Goal: Task Accomplishment & Management: Use online tool/utility

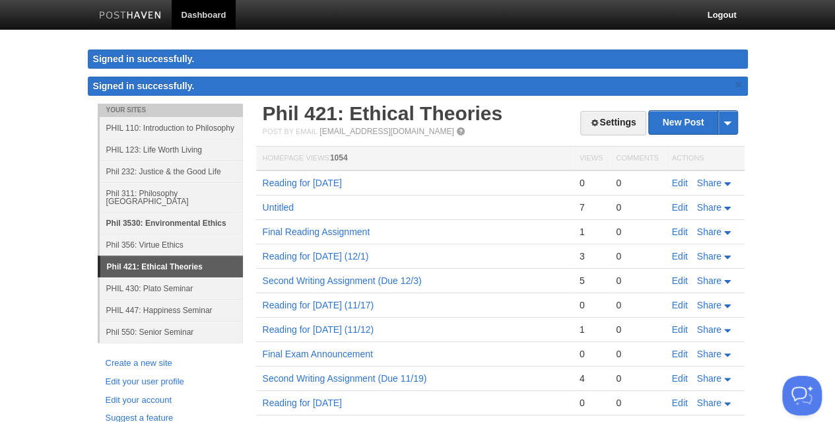
click at [154, 215] on link "Phil 3530: Environmental Ethics" at bounding box center [171, 223] width 143 height 22
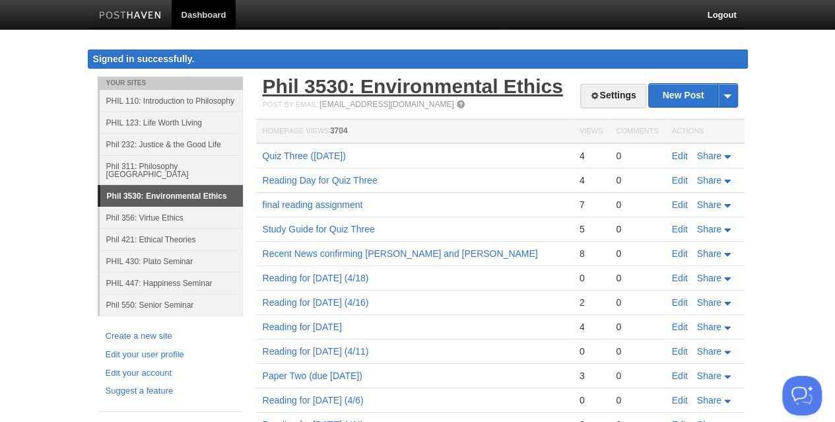
click at [504, 91] on link "Phil 3530: Environmental Ethics" at bounding box center [413, 86] width 300 height 22
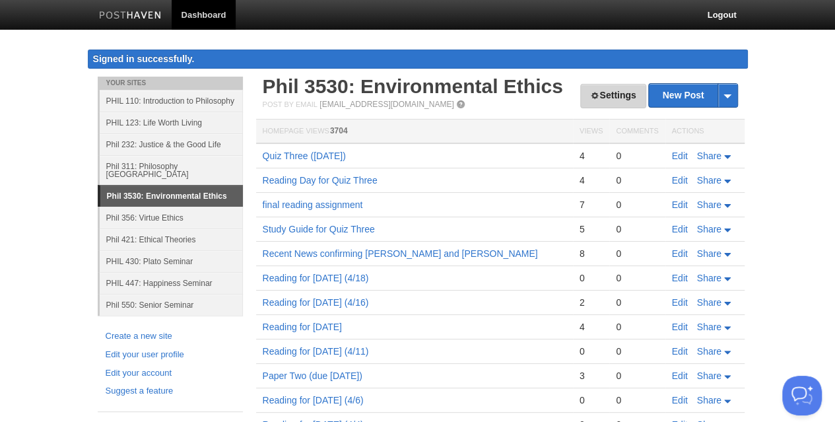
click at [609, 98] on link "Settings" at bounding box center [612, 96] width 65 height 24
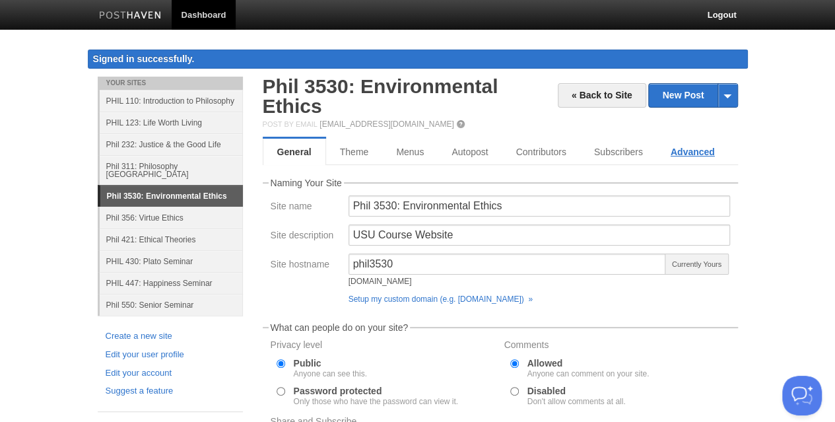
click at [685, 143] on link "Advanced" at bounding box center [693, 152] width 72 height 26
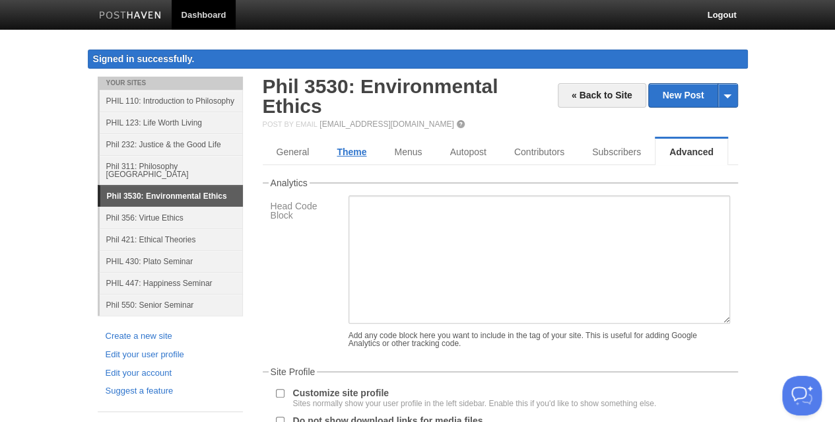
click at [344, 149] on link "Theme" at bounding box center [351, 152] width 57 height 26
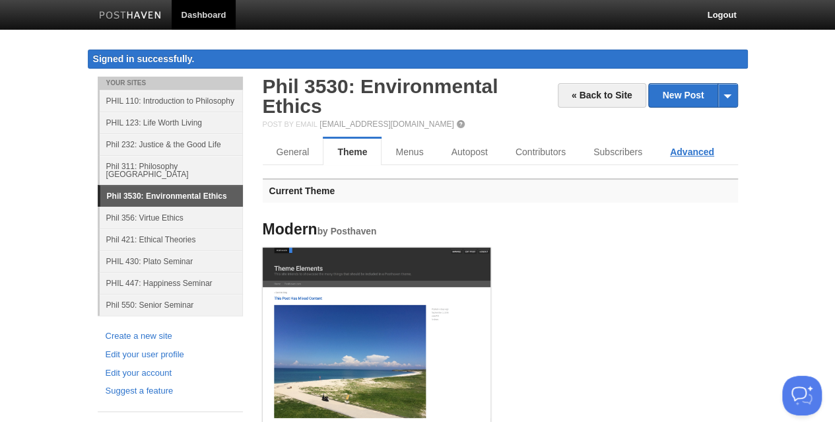
click at [683, 145] on link "Advanced" at bounding box center [692, 152] width 72 height 26
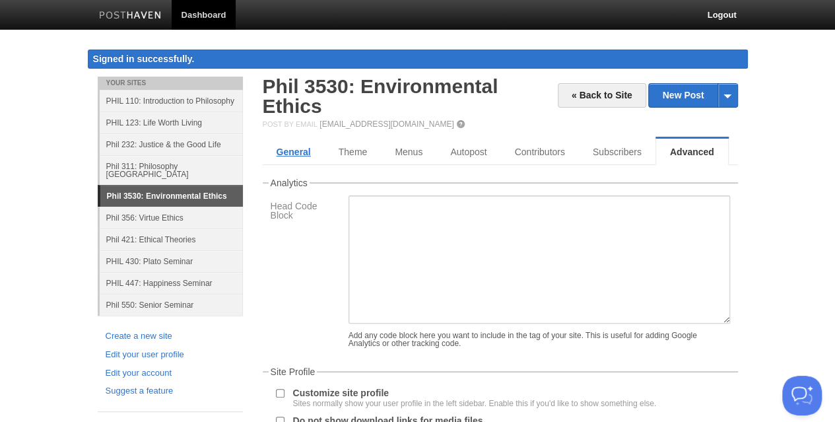
click at [296, 153] on link "General" at bounding box center [294, 152] width 62 height 26
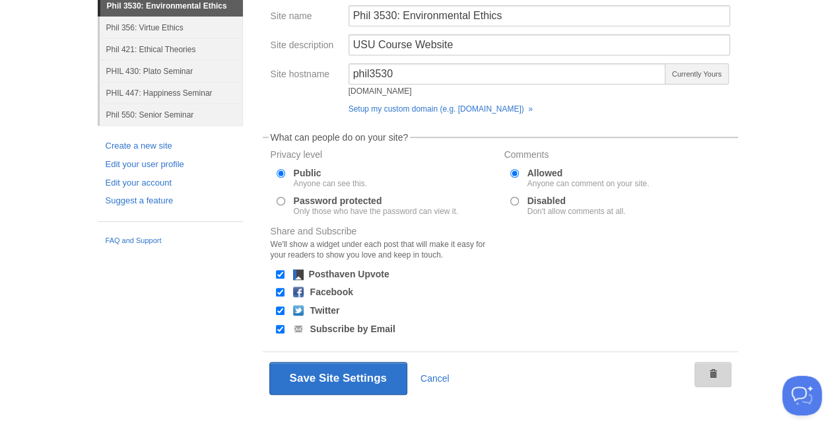
scroll to position [211, 0]
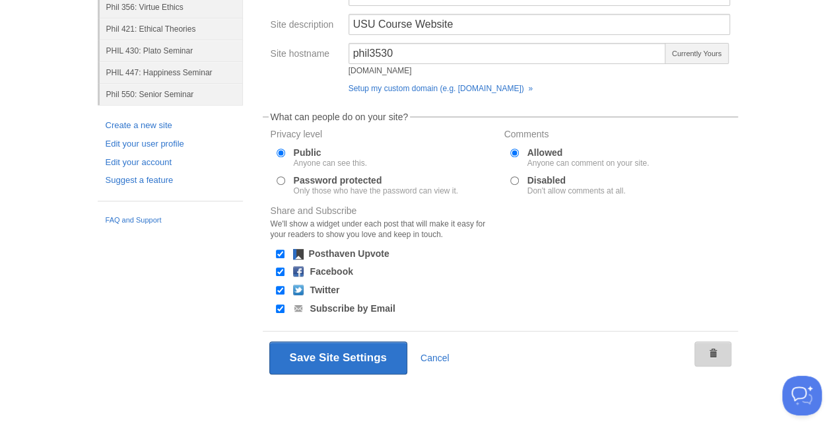
click at [714, 353] on span at bounding box center [712, 353] width 9 height 9
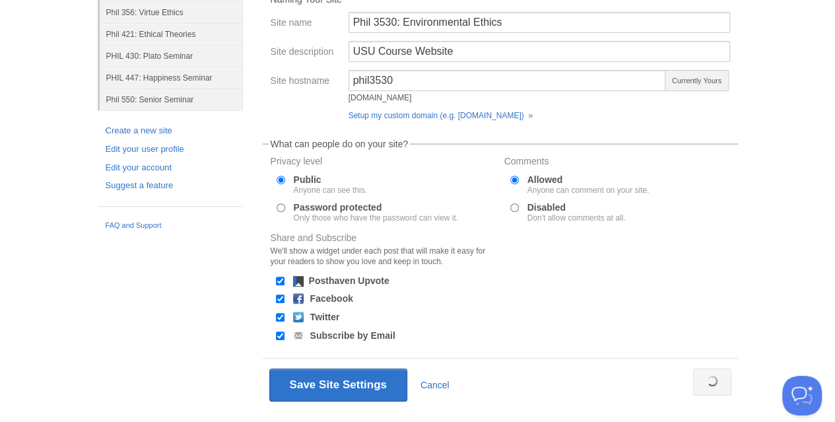
scroll to position [76, 0]
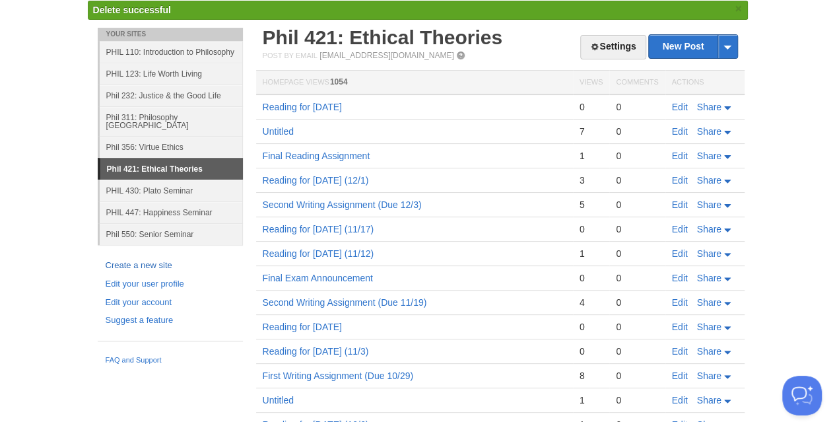
click at [139, 259] on link "Create a new site" at bounding box center [170, 266] width 129 height 14
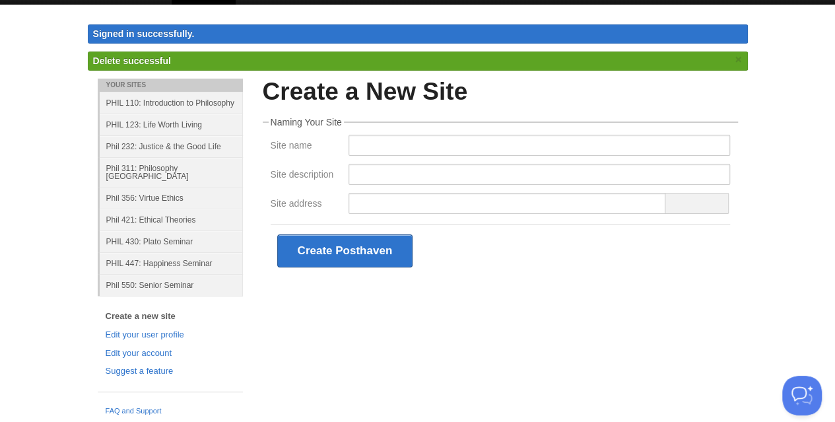
scroll to position [13, 0]
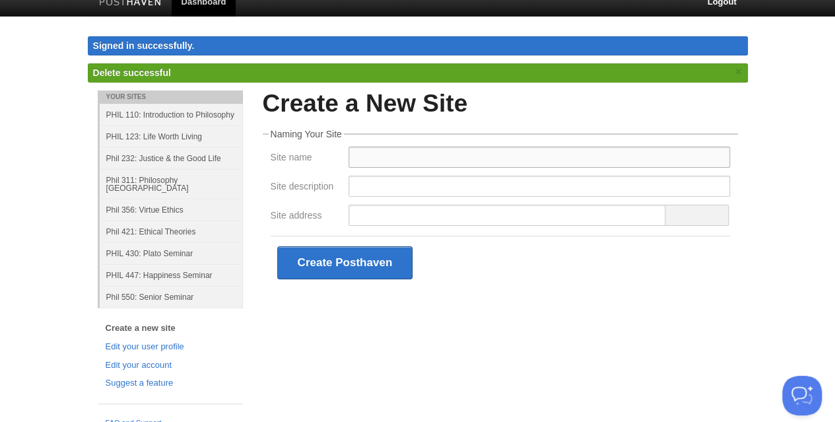
click at [434, 159] on input "Site name" at bounding box center [540, 157] width 382 height 21
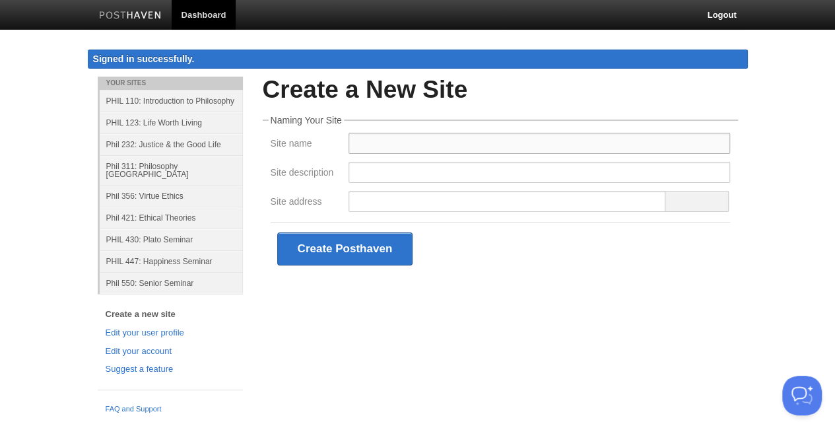
scroll to position [0, 0]
type input "201: Ancient Philosophy"
click at [499, 174] on input "Site description" at bounding box center [544, 172] width 382 height 21
type input "[PERSON_NAME][GEOGRAPHIC_DATA] Website"
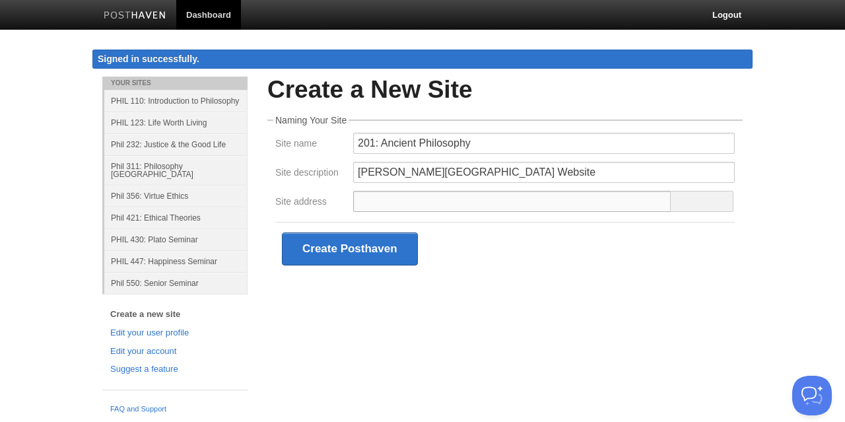
click at [497, 209] on input "Site address" at bounding box center [512, 201] width 318 height 21
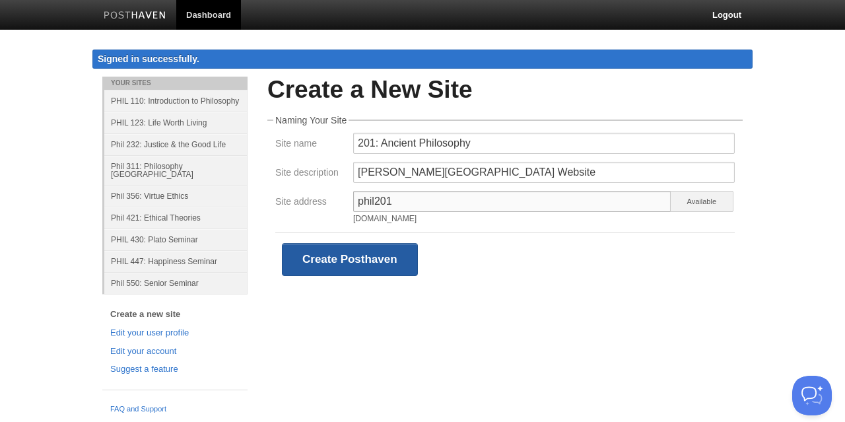
type input "phil201"
click at [362, 267] on button "Create Posthaven" at bounding box center [350, 259] width 136 height 33
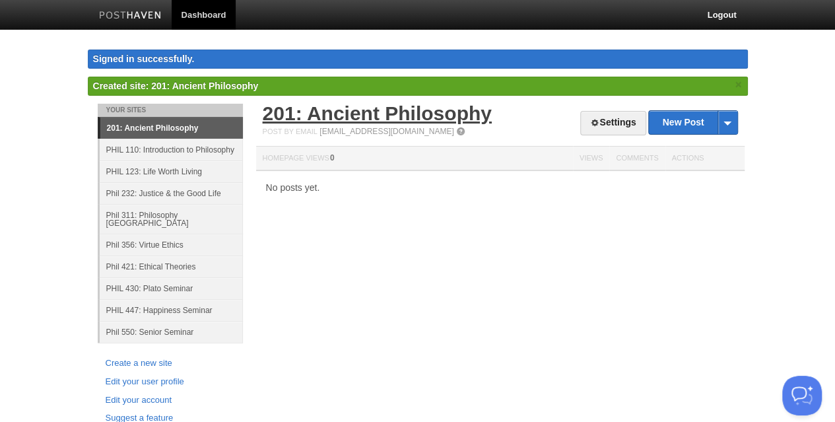
click at [333, 116] on link "201: Ancient Philosophy" at bounding box center [377, 113] width 229 height 22
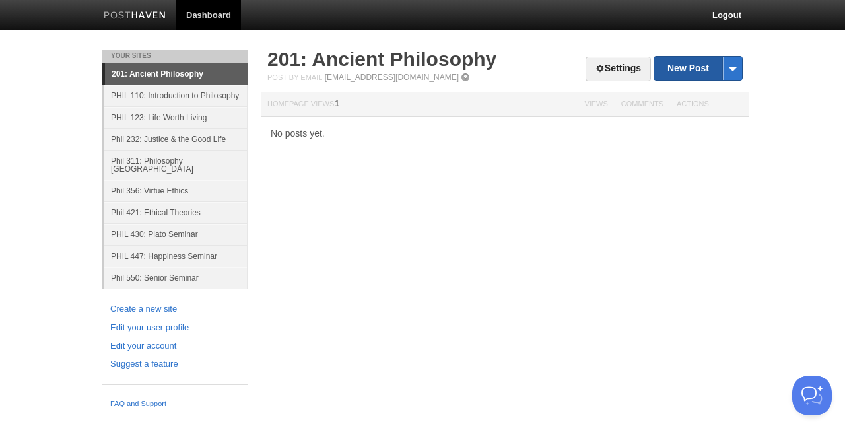
click at [669, 64] on link "New Post" at bounding box center [698, 68] width 88 height 23
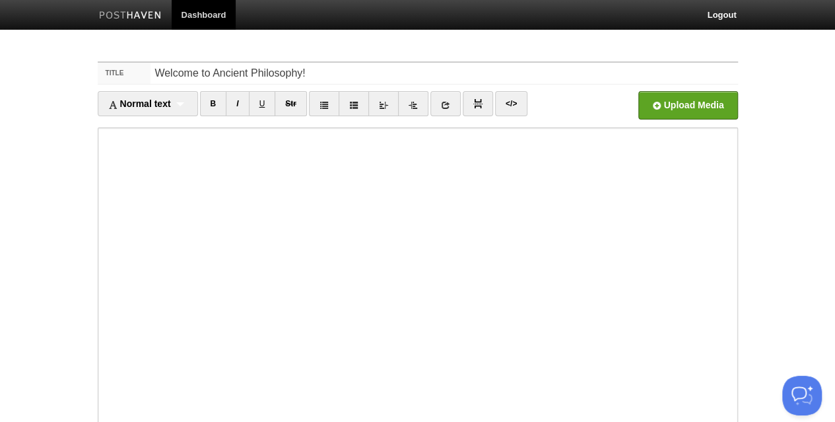
type input "Welcome to Ancient Philosophy!"
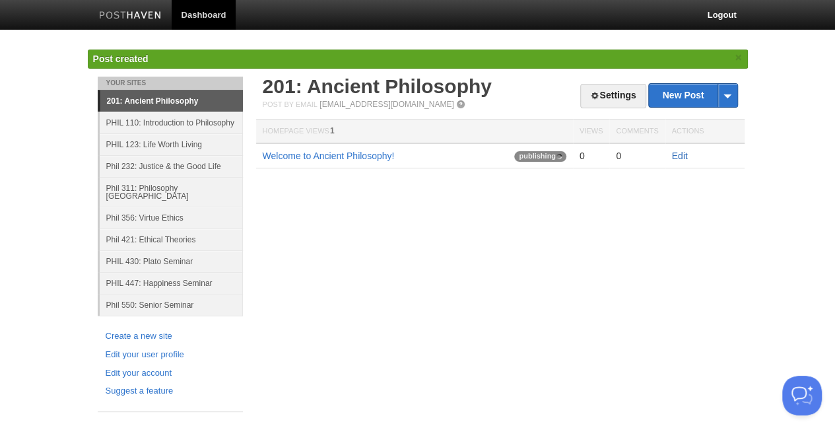
click at [680, 158] on link "Edit" at bounding box center [680, 156] width 16 height 11
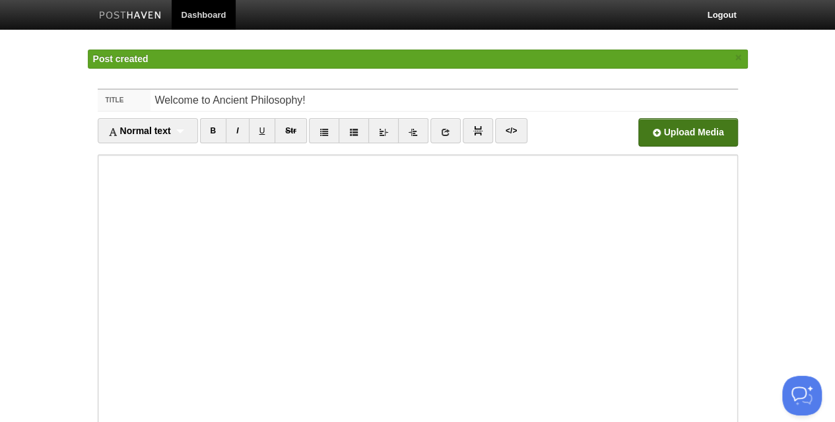
click at [665, 122] on input "file" at bounding box center [289, 135] width 1000 height 67
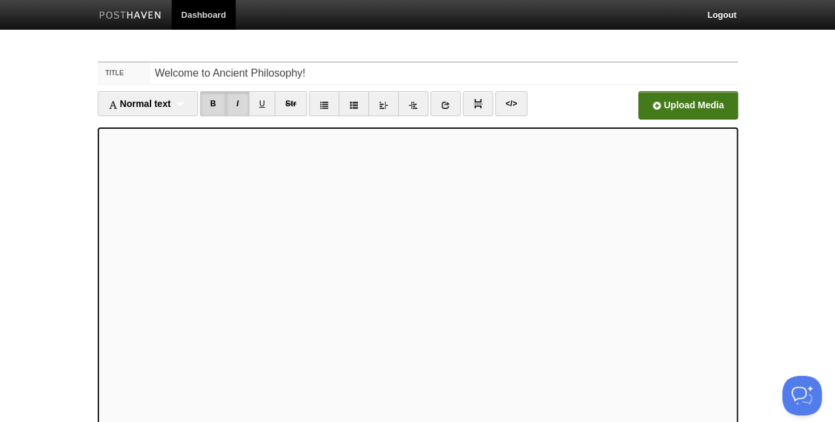
click at [675, 101] on input "file" at bounding box center [289, 108] width 1000 height 67
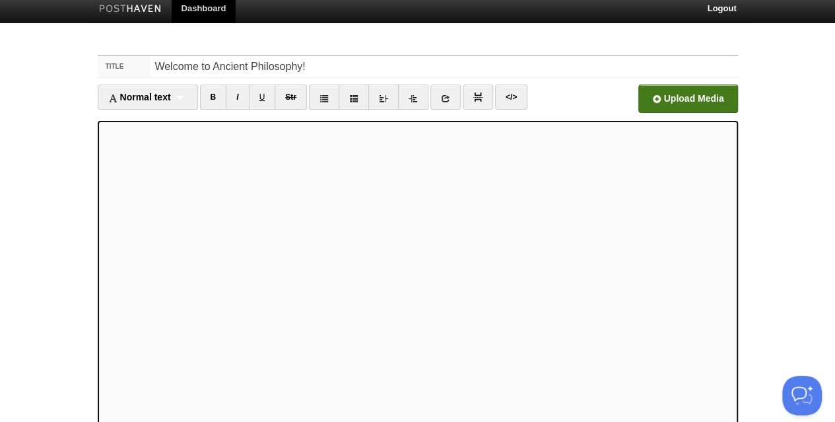
scroll to position [135, 0]
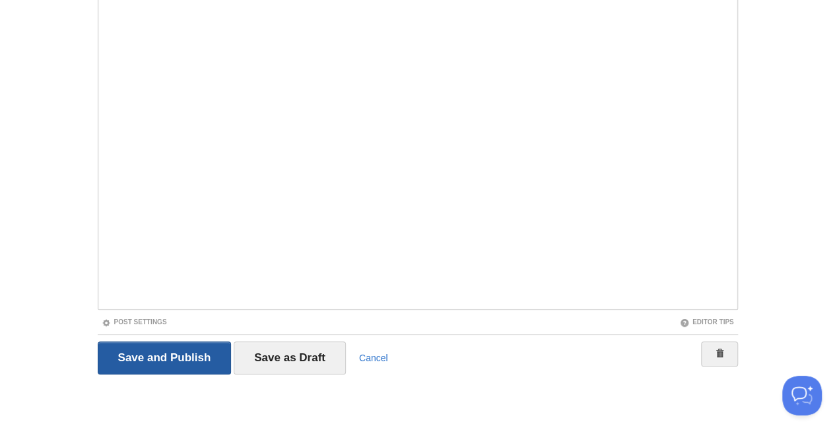
click at [122, 364] on input "Save and Publish" at bounding box center [165, 357] width 134 height 33
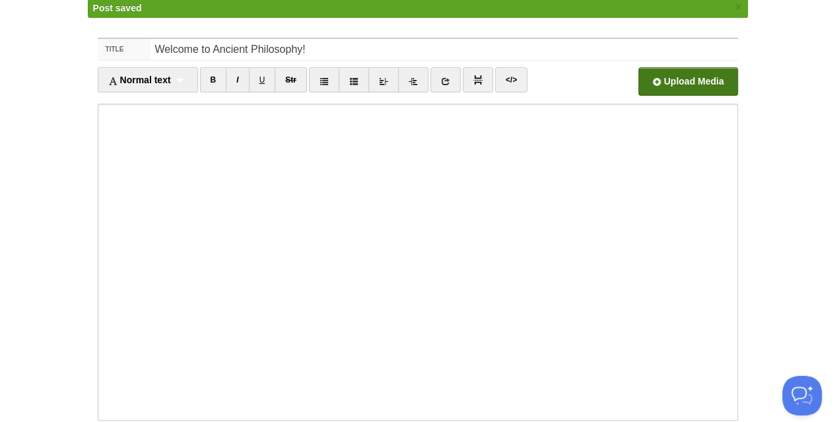
scroll to position [8, 0]
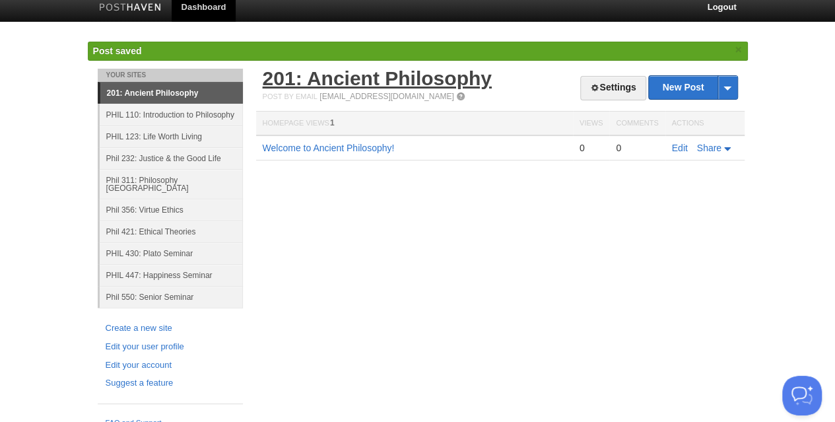
click at [362, 79] on link "201: Ancient Philosophy" at bounding box center [377, 78] width 229 height 22
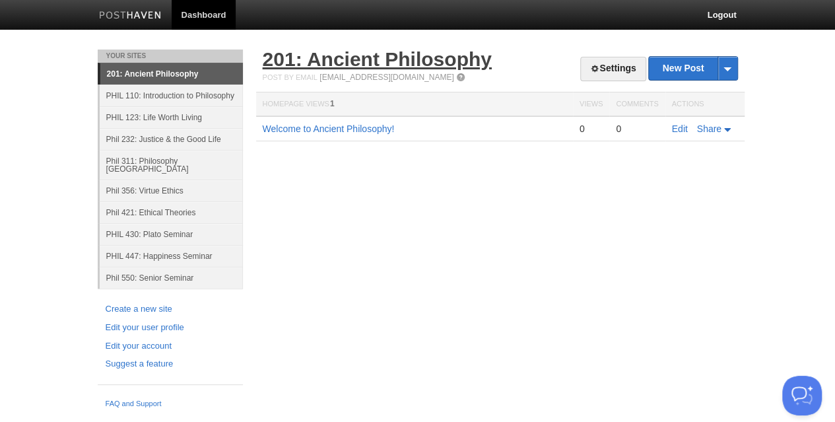
scroll to position [0, 0]
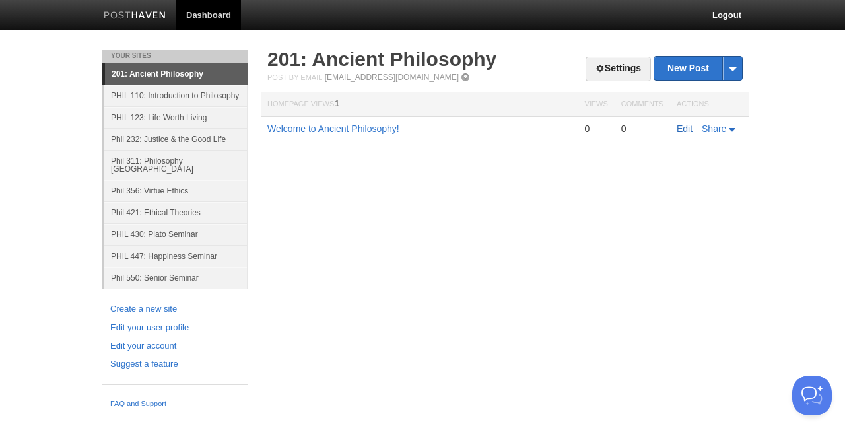
click at [684, 128] on link "Edit" at bounding box center [685, 128] width 16 height 11
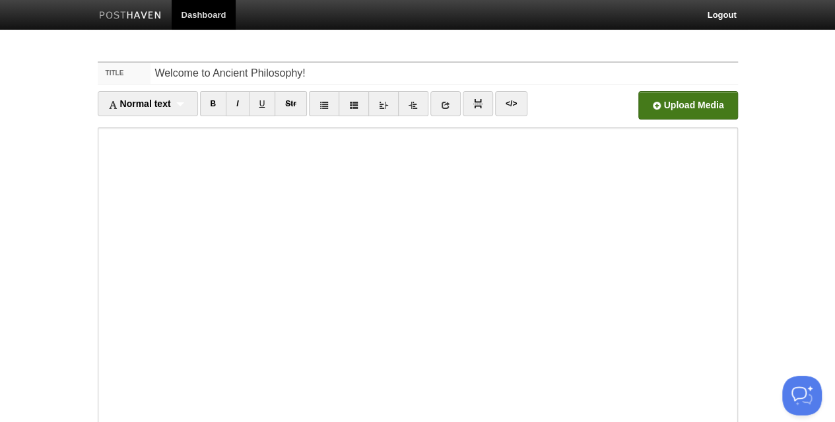
click at [688, 100] on input "file" at bounding box center [289, 108] width 1000 height 67
click at [660, 101] on input "file" at bounding box center [289, 108] width 1000 height 67
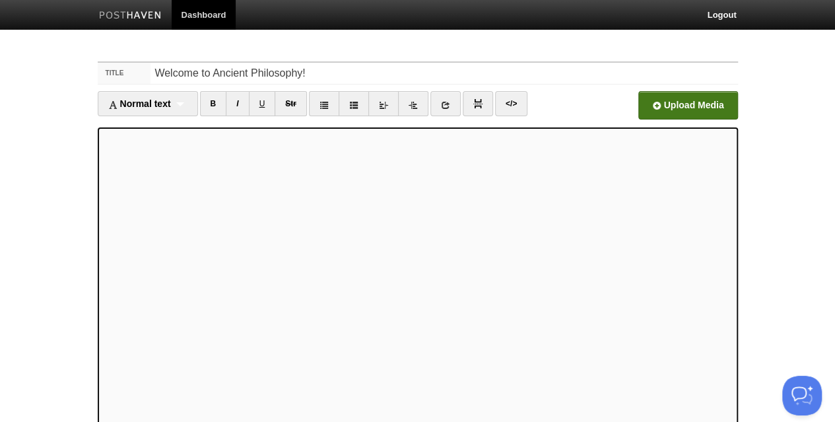
click at [689, 114] on input "file" at bounding box center [289, 108] width 1000 height 67
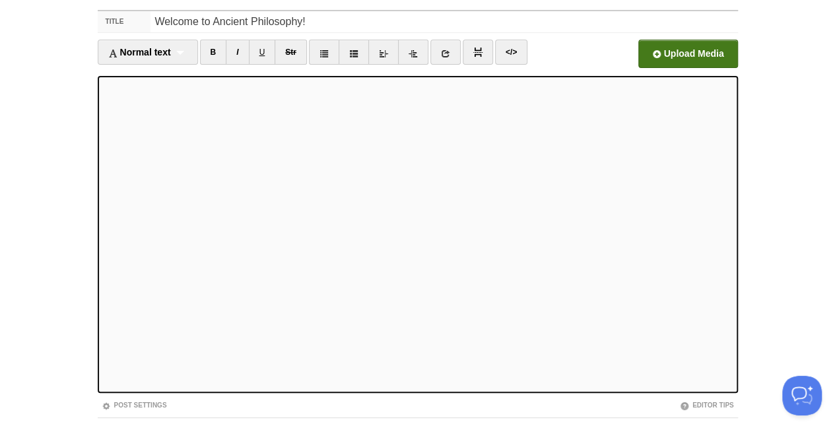
scroll to position [51, 0]
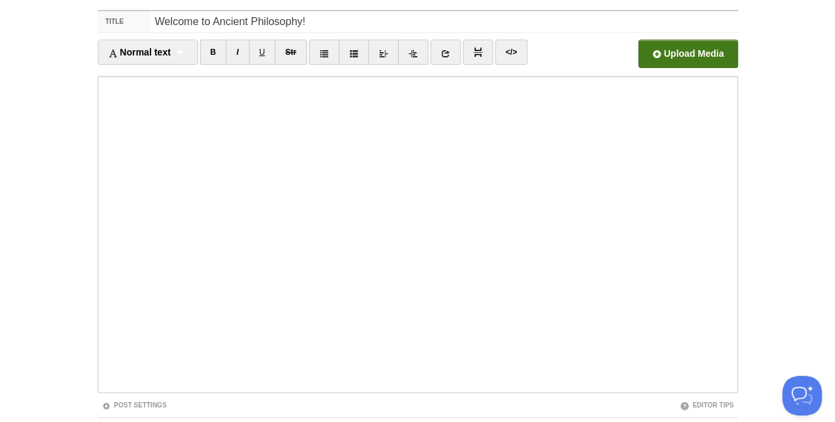
click at [693, 53] on input "file" at bounding box center [289, 57] width 1000 height 67
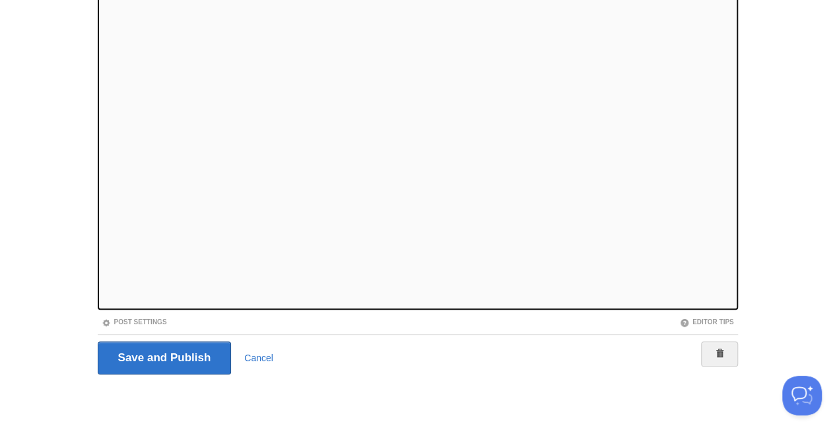
scroll to position [0, 0]
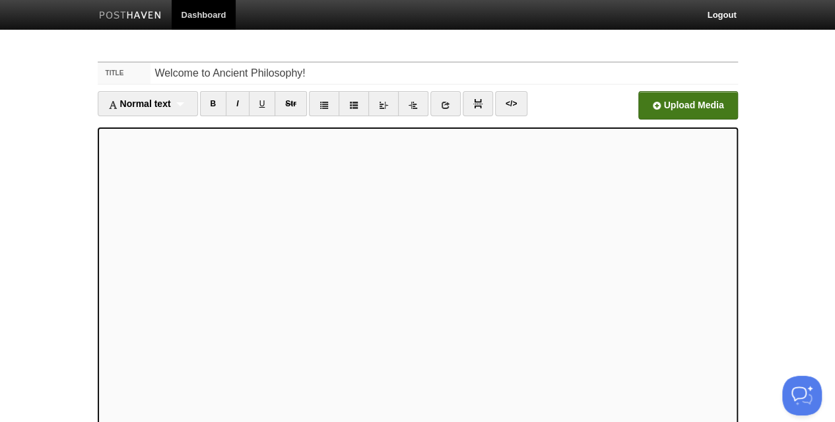
click at [700, 100] on input "file" at bounding box center [289, 108] width 1000 height 67
click at [666, 100] on input "file" at bounding box center [289, 108] width 1000 height 67
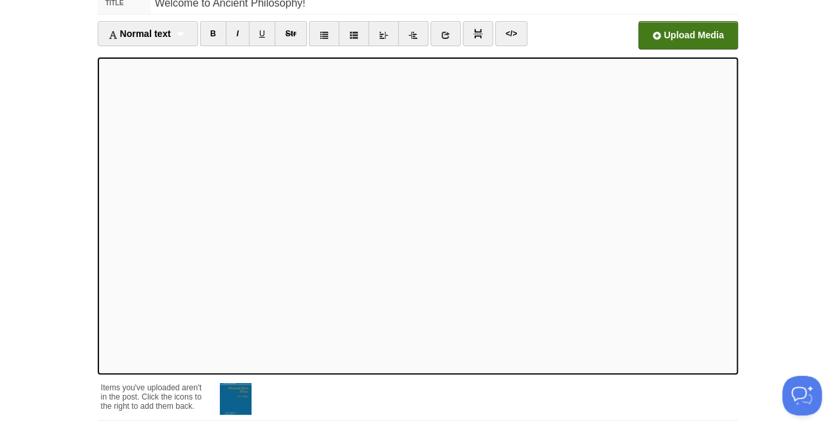
scroll to position [59, 0]
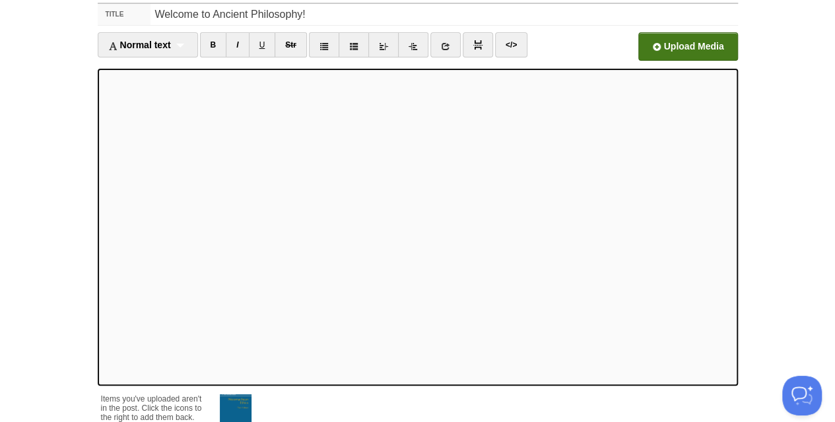
click at [692, 43] on input "file" at bounding box center [289, 50] width 1000 height 67
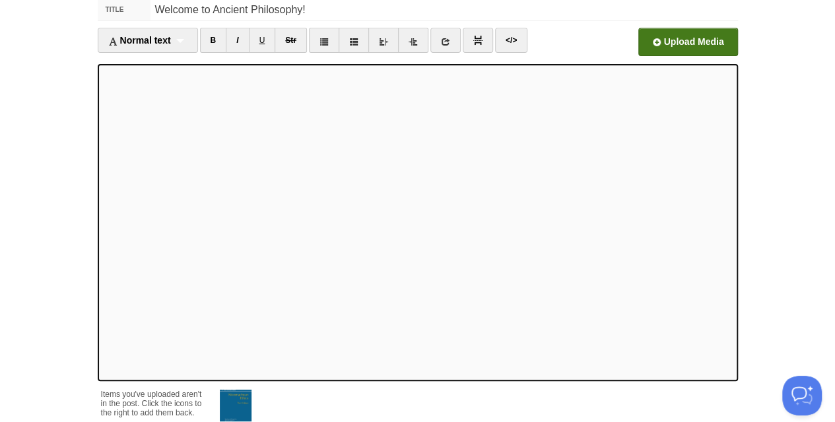
scroll to position [58, 0]
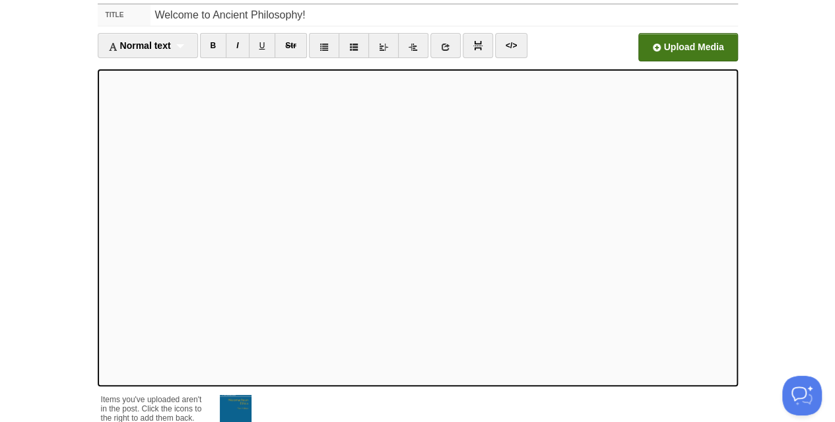
click at [707, 44] on input "file" at bounding box center [289, 50] width 1000 height 67
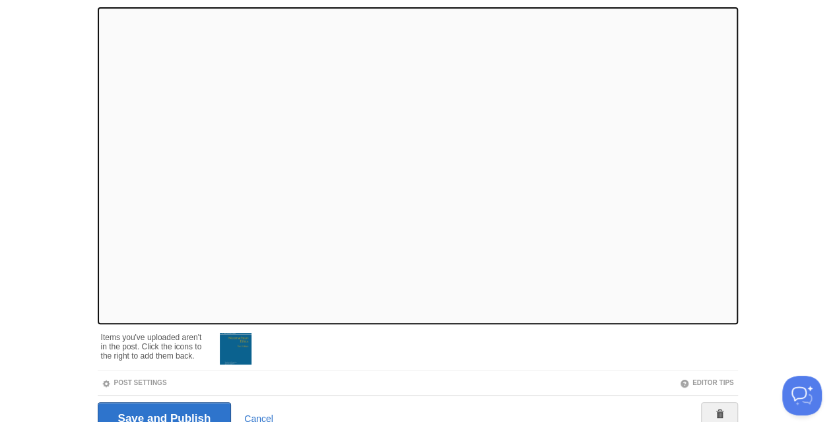
scroll to position [181, 0]
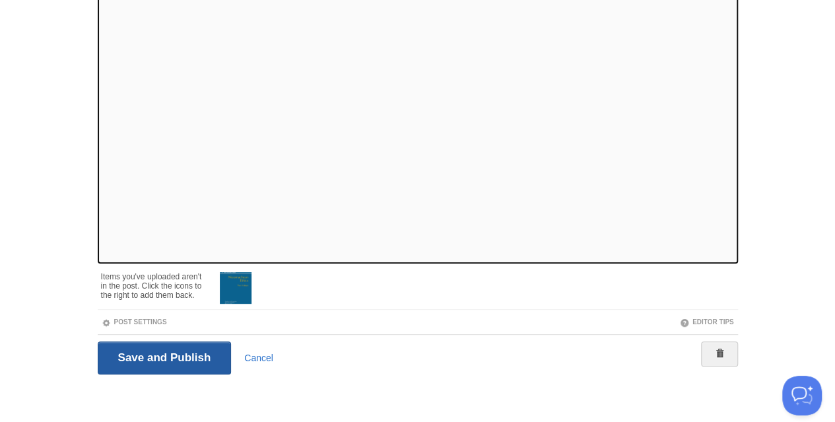
click at [189, 354] on input "Save and Publish" at bounding box center [165, 357] width 134 height 33
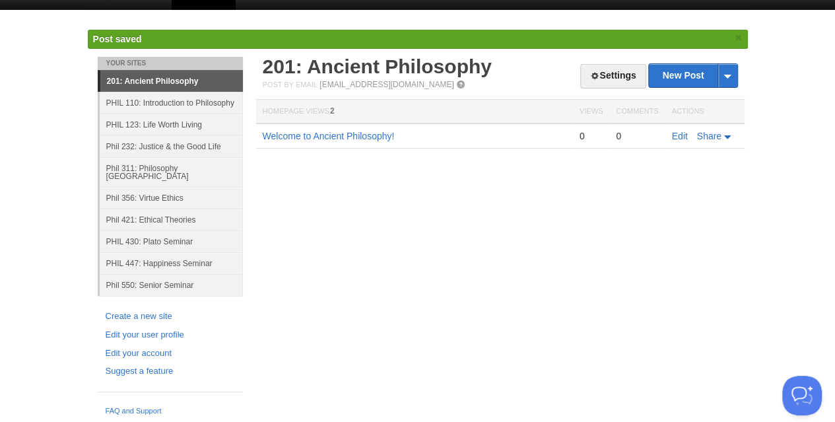
scroll to position [8, 0]
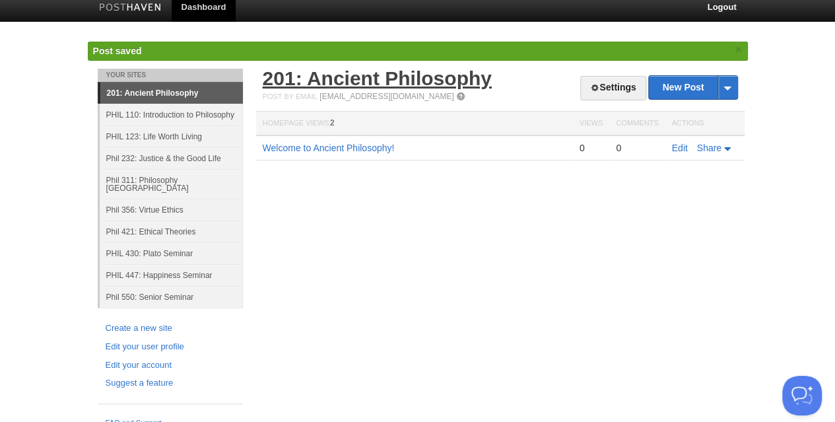
click at [326, 84] on link "201: Ancient Philosophy" at bounding box center [377, 78] width 229 height 22
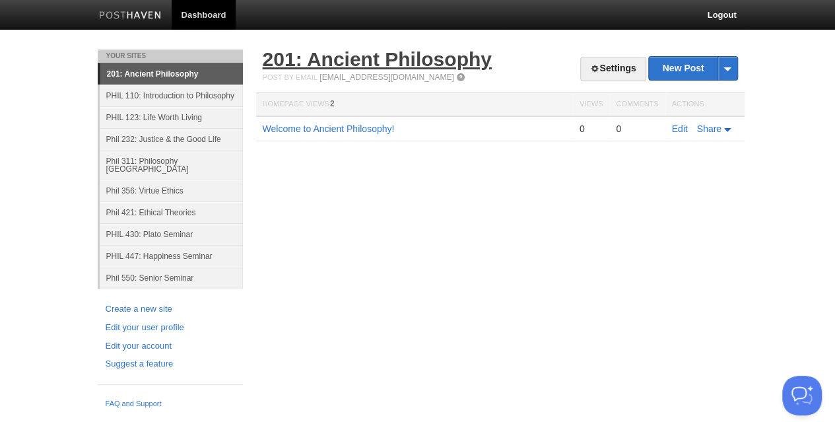
scroll to position [0, 0]
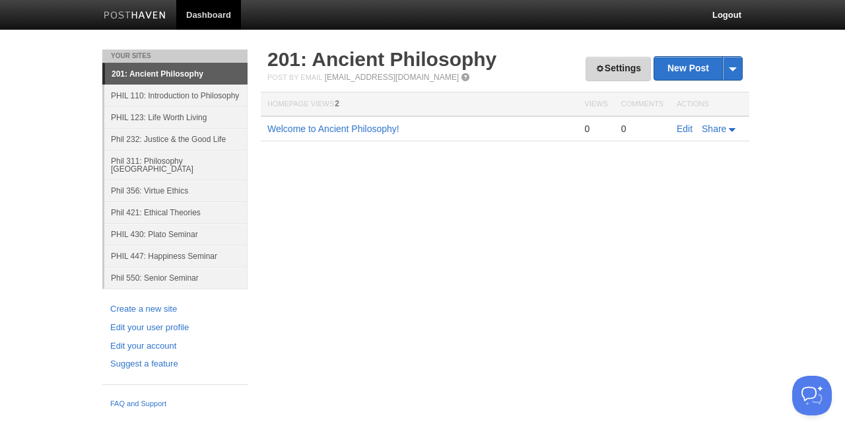
click at [591, 73] on link "Settings" at bounding box center [618, 69] width 65 height 24
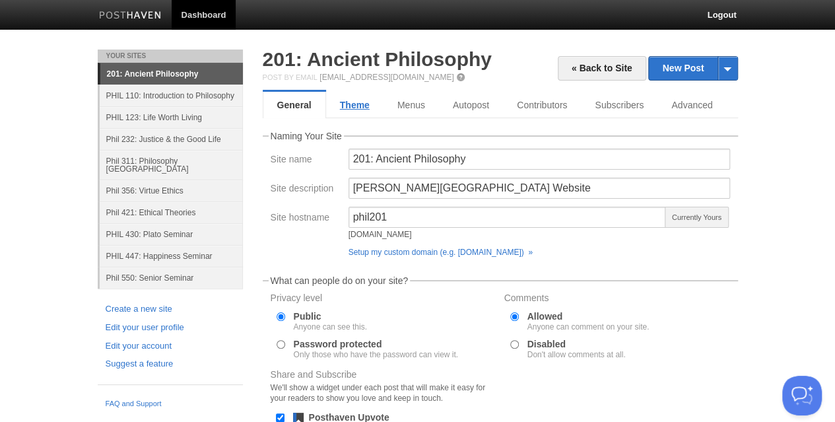
click at [359, 104] on link "Theme" at bounding box center [354, 105] width 57 height 26
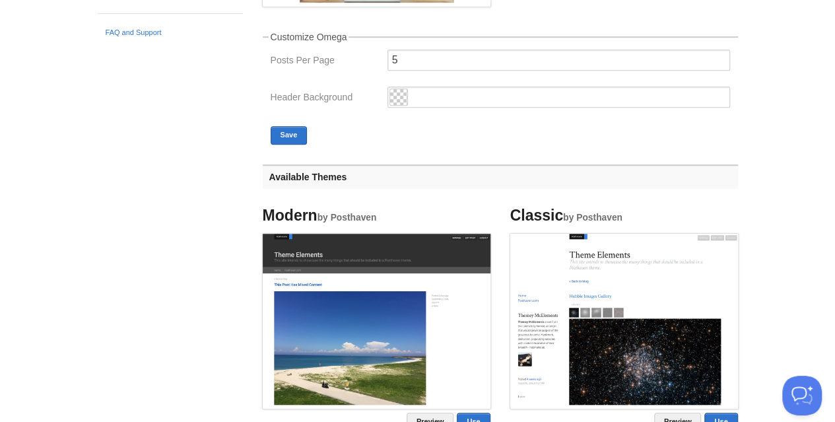
scroll to position [528, 0]
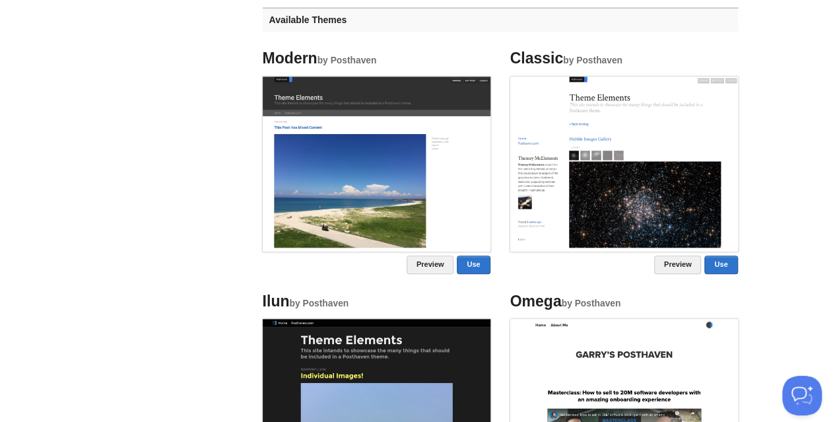
click at [658, 355] on img at bounding box center [624, 405] width 228 height 173
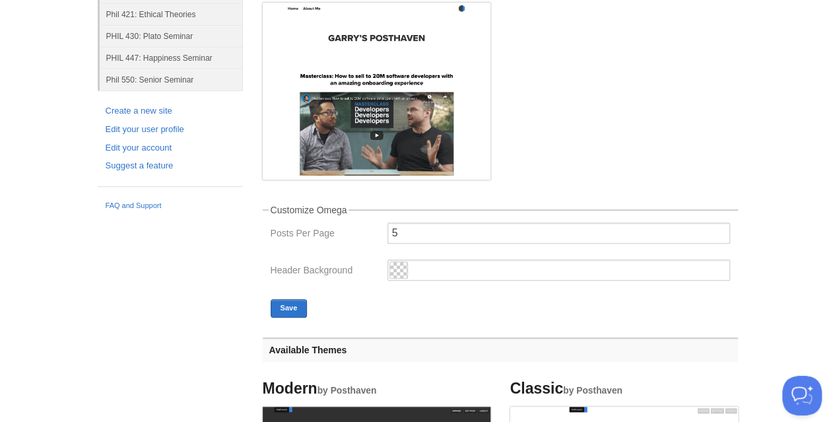
scroll to position [132, 0]
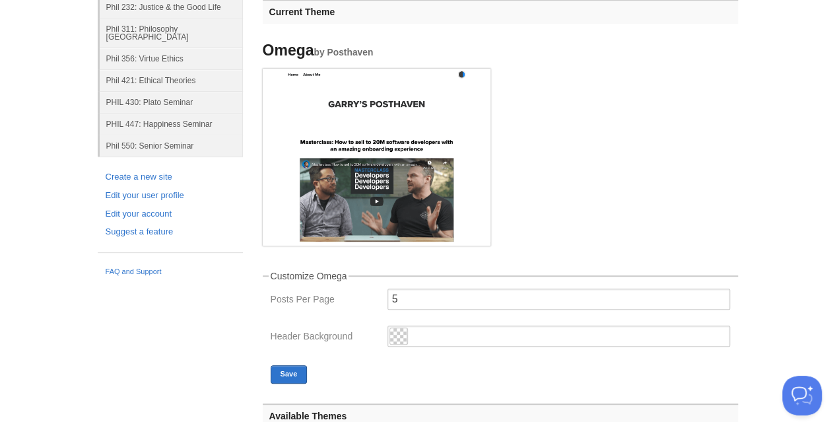
click at [392, 341] on span at bounding box center [398, 336] width 17 height 16
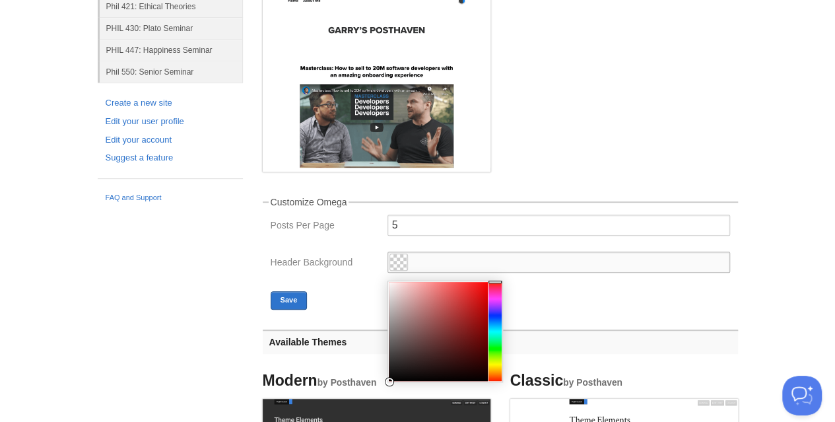
scroll to position [264, 0]
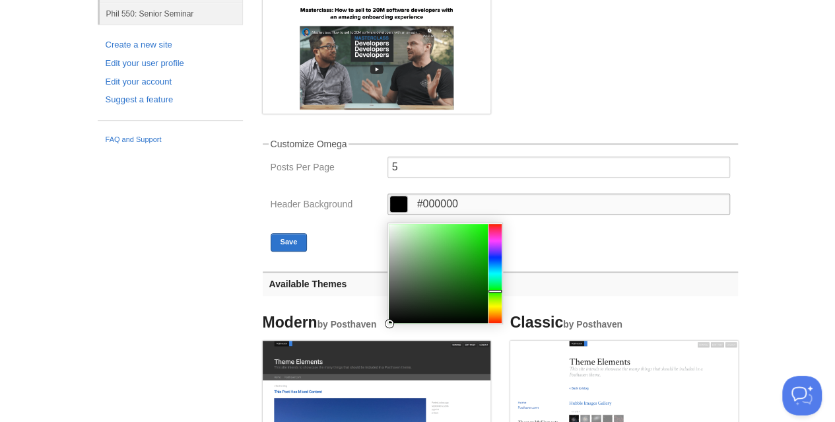
click at [495, 291] on div at bounding box center [495, 273] width 13 height 99
click at [437, 240] on div at bounding box center [438, 273] width 99 height 99
click at [434, 250] on div at bounding box center [438, 273] width 99 height 99
click at [450, 256] on div at bounding box center [438, 273] width 99 height 99
click at [496, 293] on div at bounding box center [495, 273] width 13 height 99
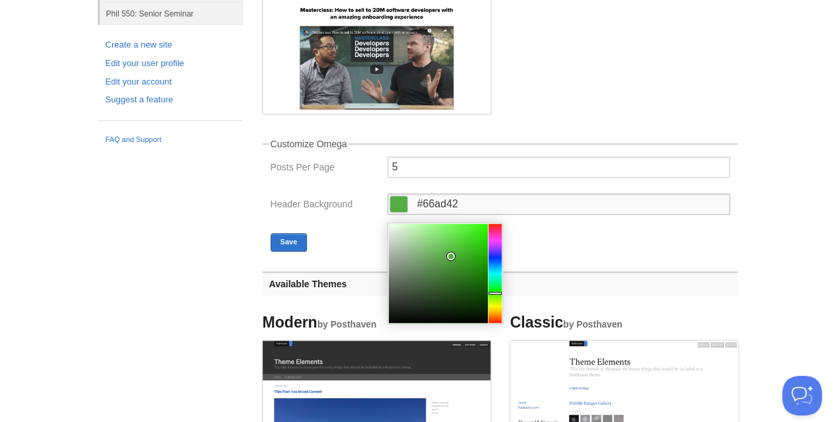
click at [497, 296] on div at bounding box center [495, 273] width 13 height 99
type input "#79b05d"
click at [434, 254] on div at bounding box center [438, 273] width 99 height 99
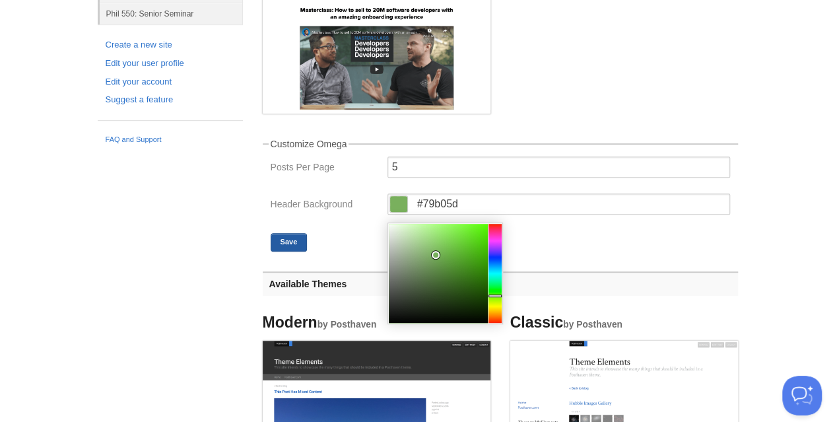
click at [299, 241] on button "Save" at bounding box center [289, 242] width 37 height 18
